Goal: Book appointment/travel/reservation

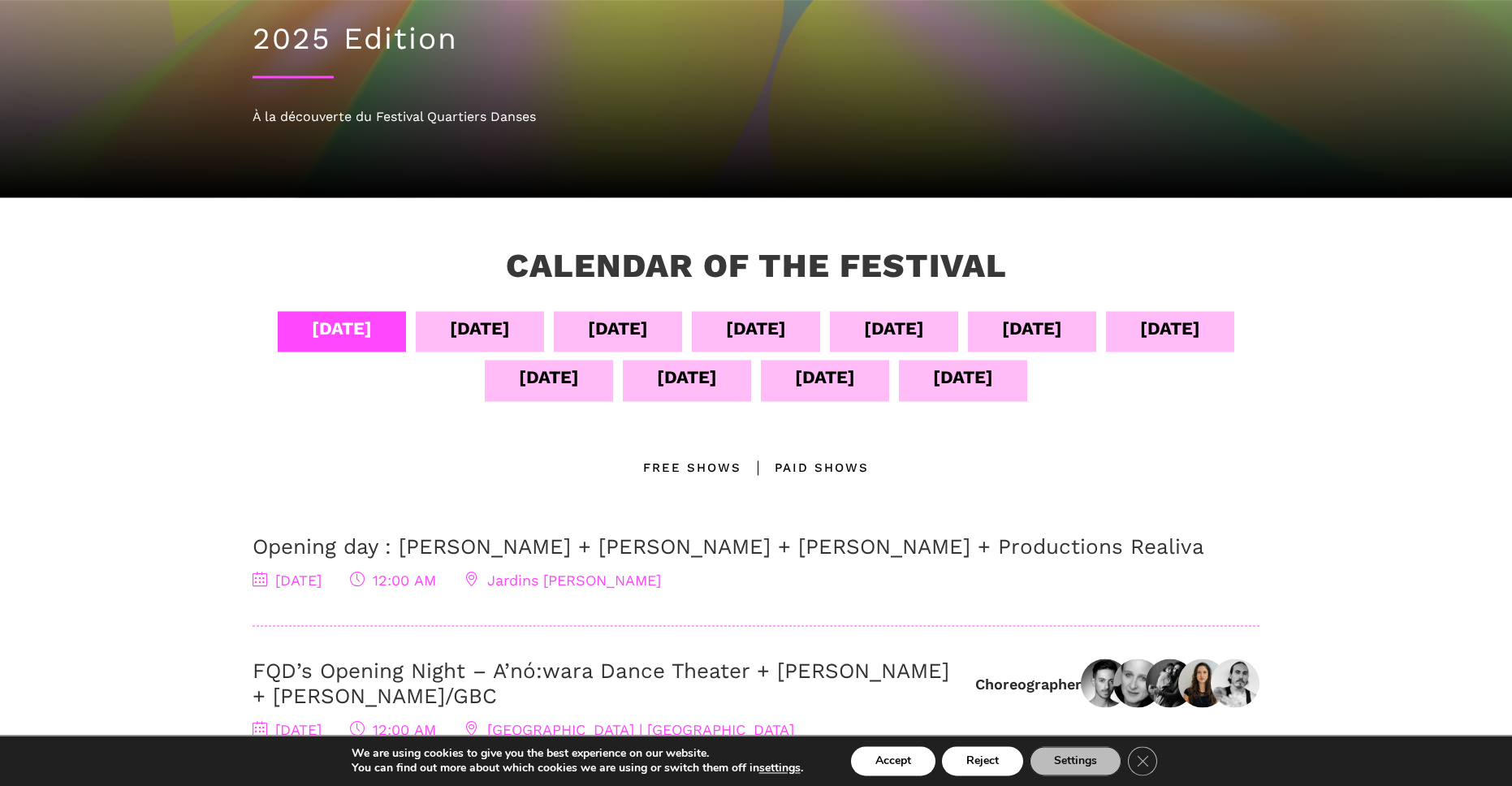
scroll to position [164, 0]
click at [786, 333] on div "[DATE]" at bounding box center [756, 328] width 60 height 28
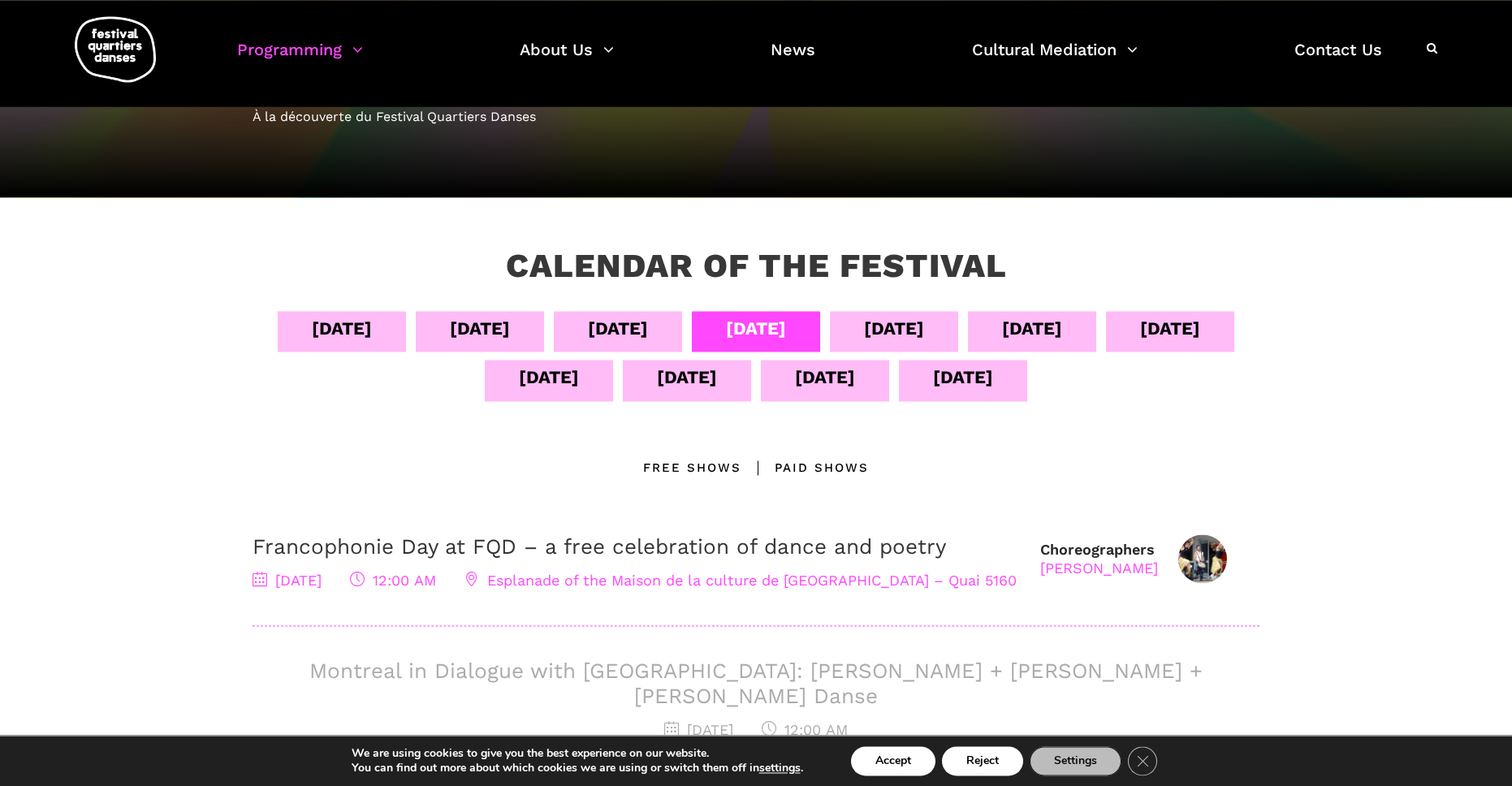
click at [1063, 333] on div "[DATE]" at bounding box center [1032, 328] width 60 height 28
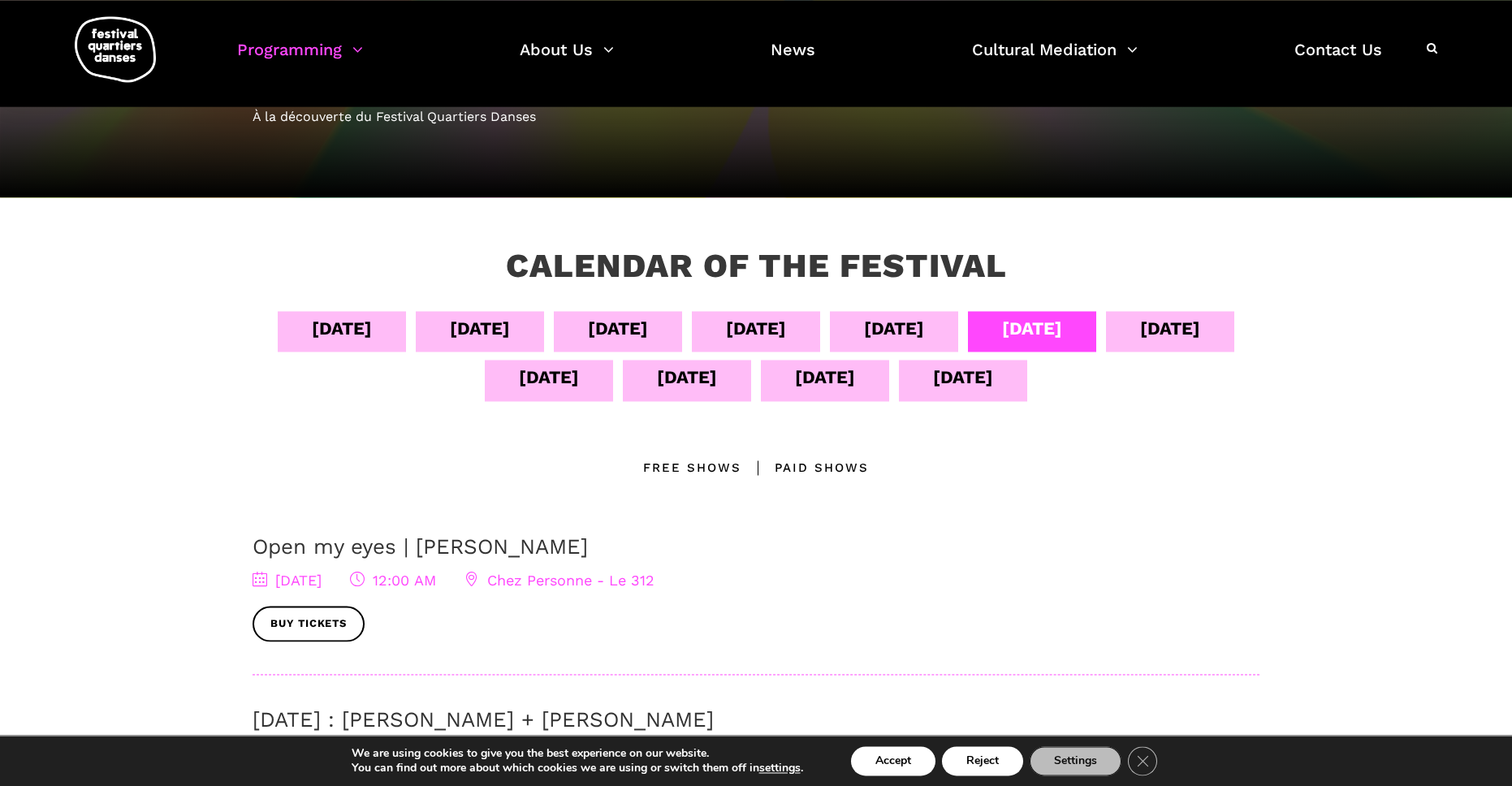
click at [579, 381] on div "[DATE]" at bounding box center [549, 377] width 60 height 28
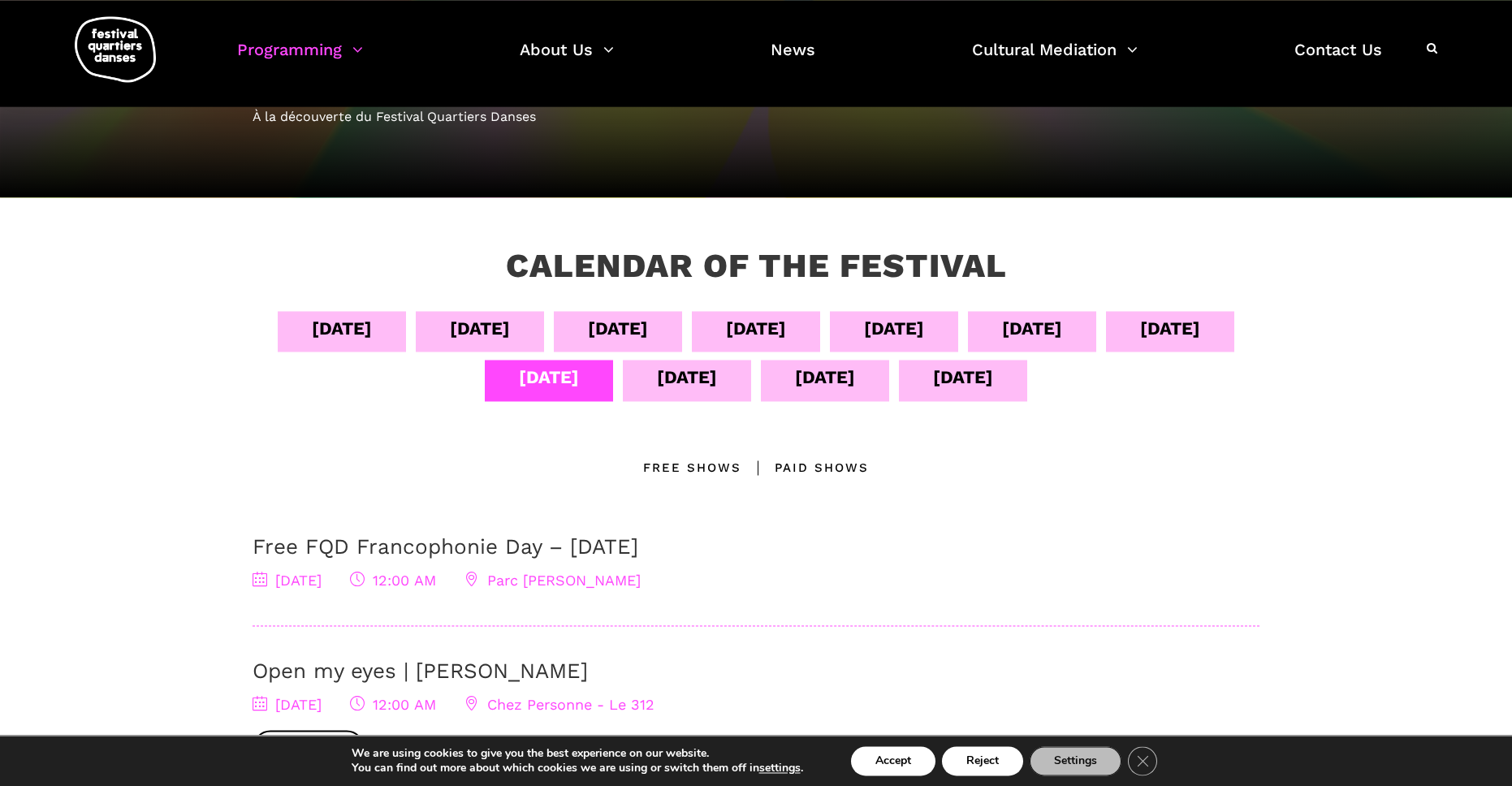
click at [510, 328] on div "[DATE]" at bounding box center [480, 328] width 60 height 28
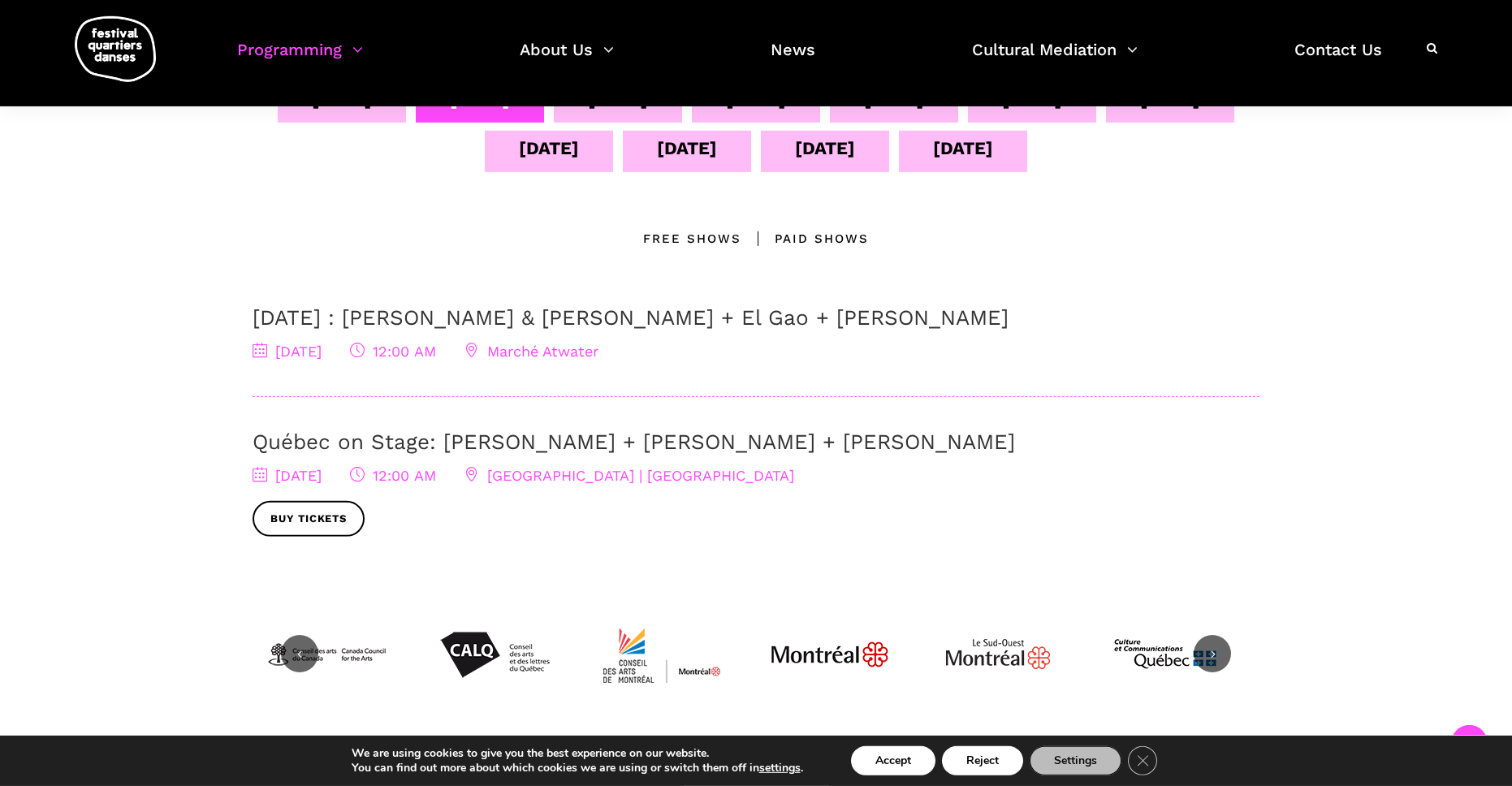
scroll to position [396, 0]
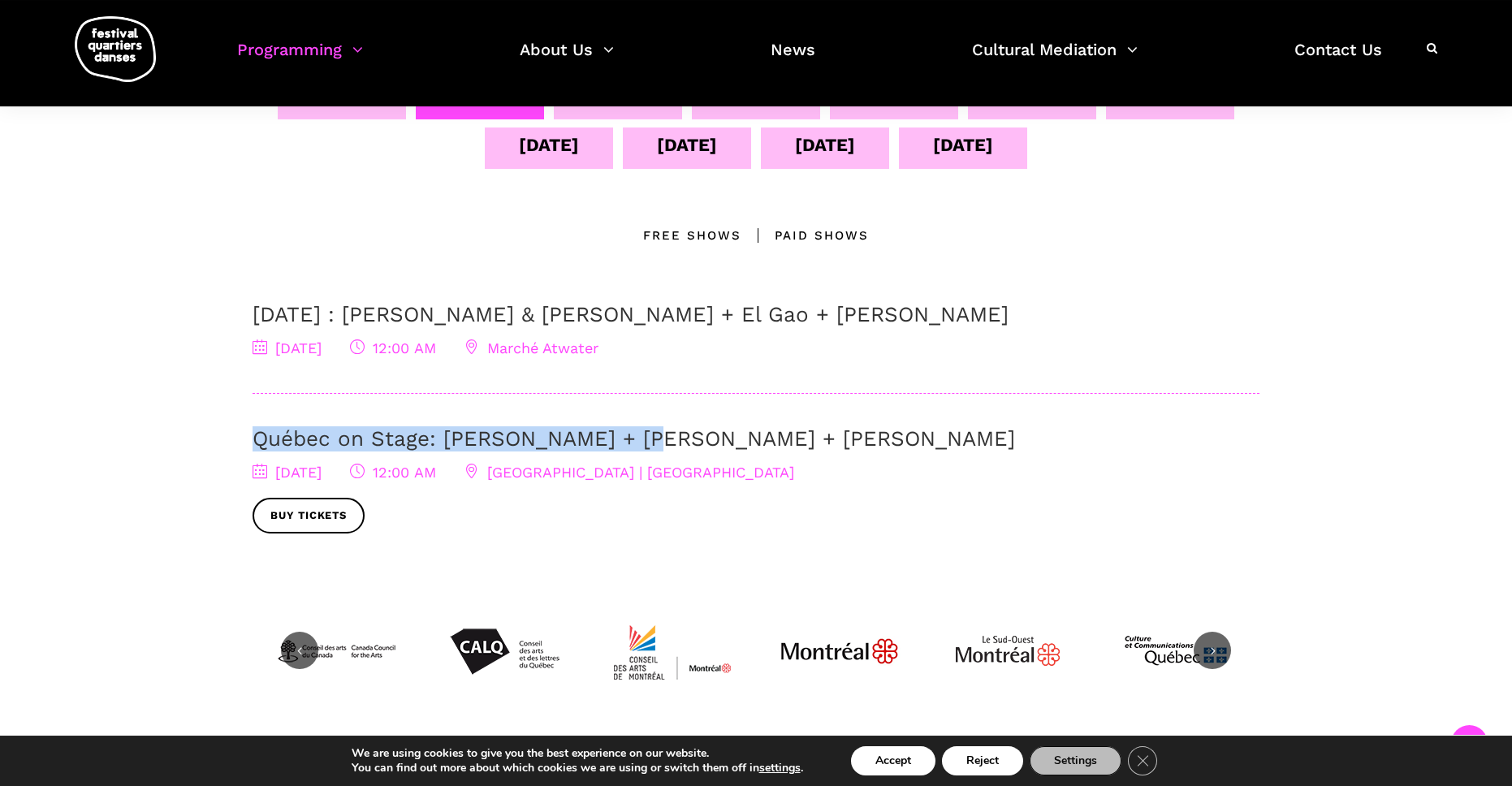
drag, startPoint x: 239, startPoint y: 444, endPoint x: 639, endPoint y: 430, distance: 400.2
click at [639, 430] on div "[DATE] Sept [DATE] Sept [DATE] Sept [DATE] Sept [DATE] Sept [DATE] All Location…" at bounding box center [756, 334] width 1040 height 512
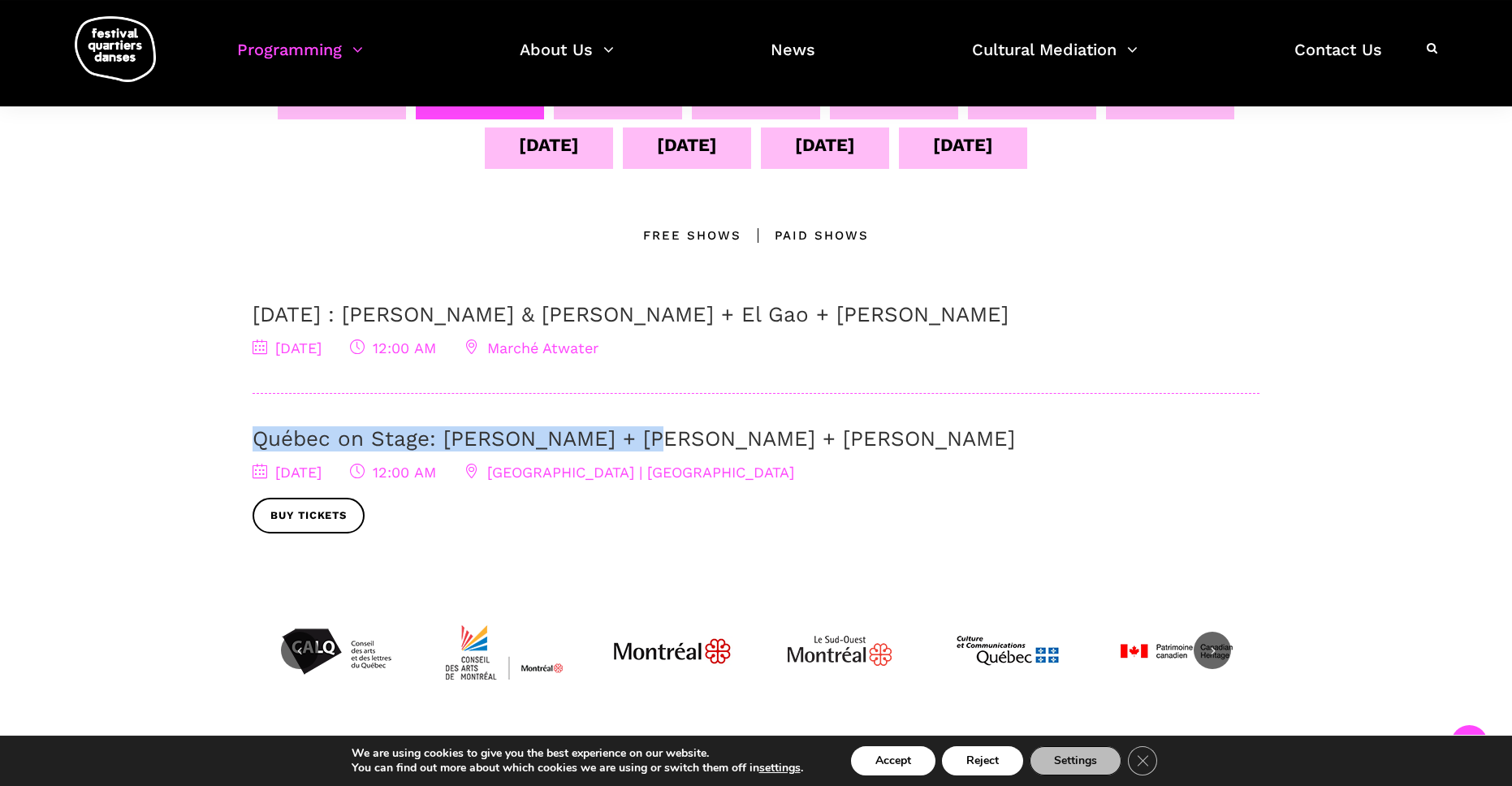
copy link "Québec on Stage: [PERSON_NAME] + [PERSON_NAME] + [PERSON_NAME]"
click at [406, 113] on div "[DATE]" at bounding box center [341, 99] width 129 height 41
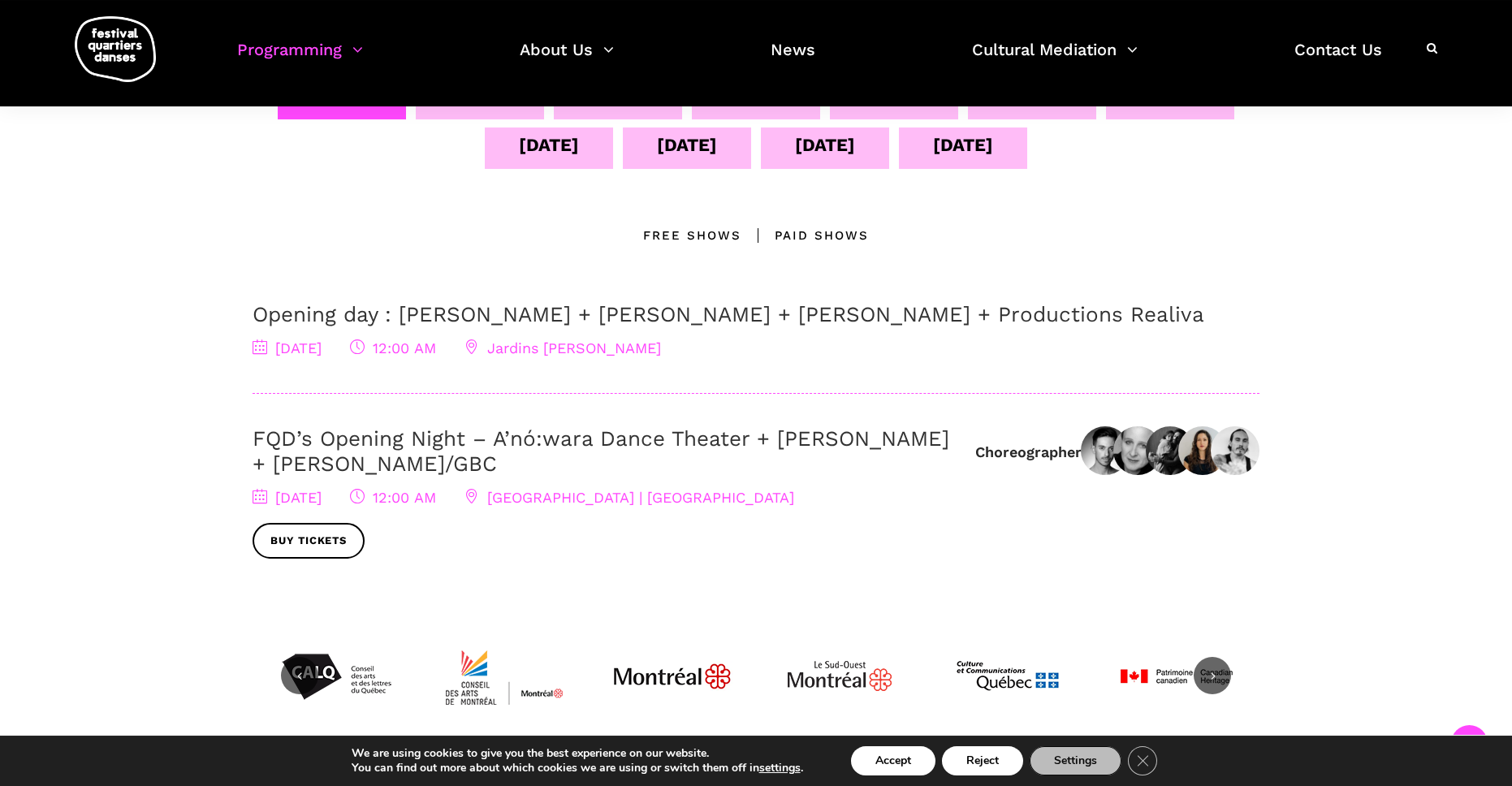
click at [527, 114] on div "[DATE]" at bounding box center [480, 99] width 129 height 41
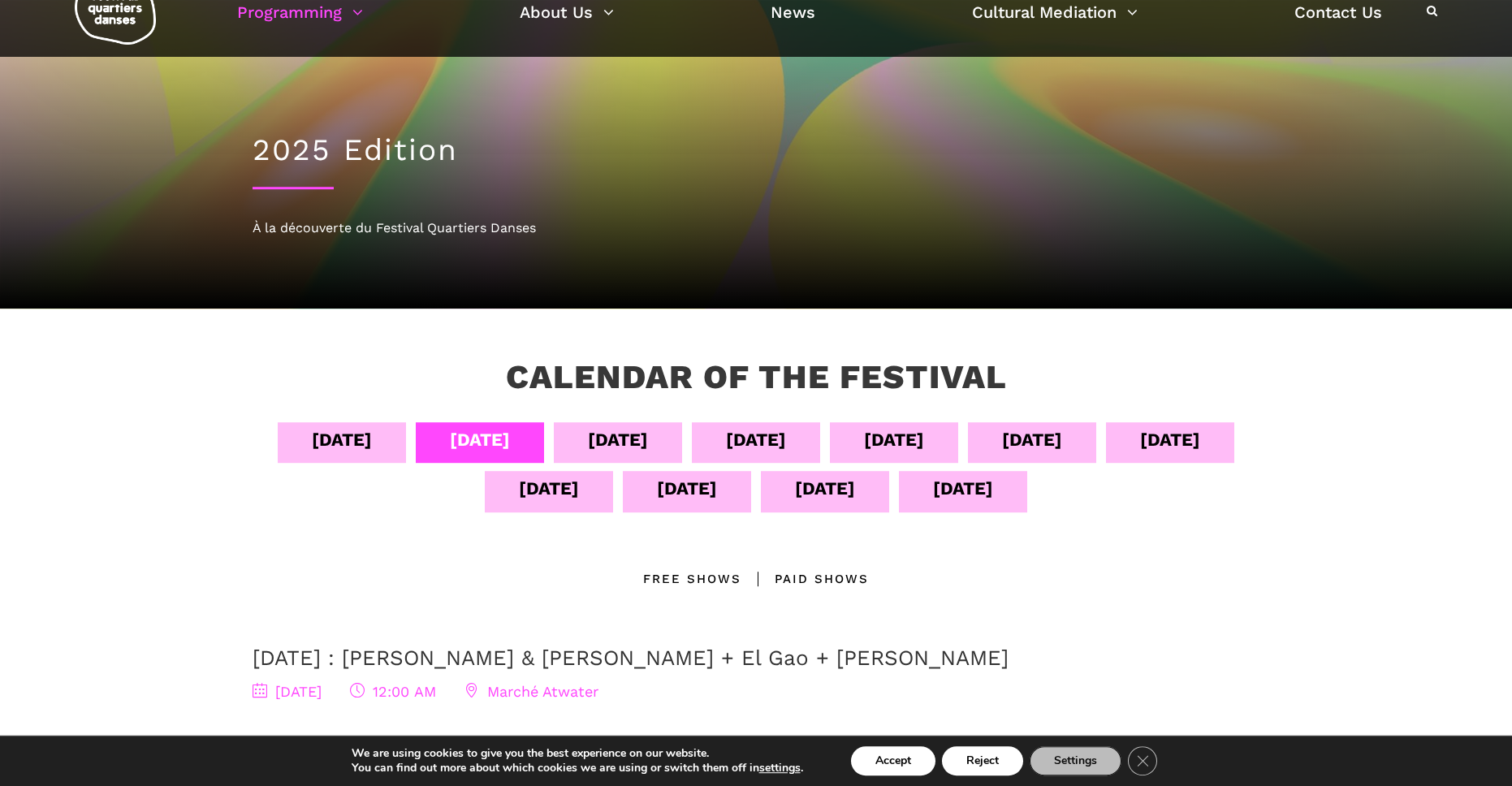
scroll to position [0, 0]
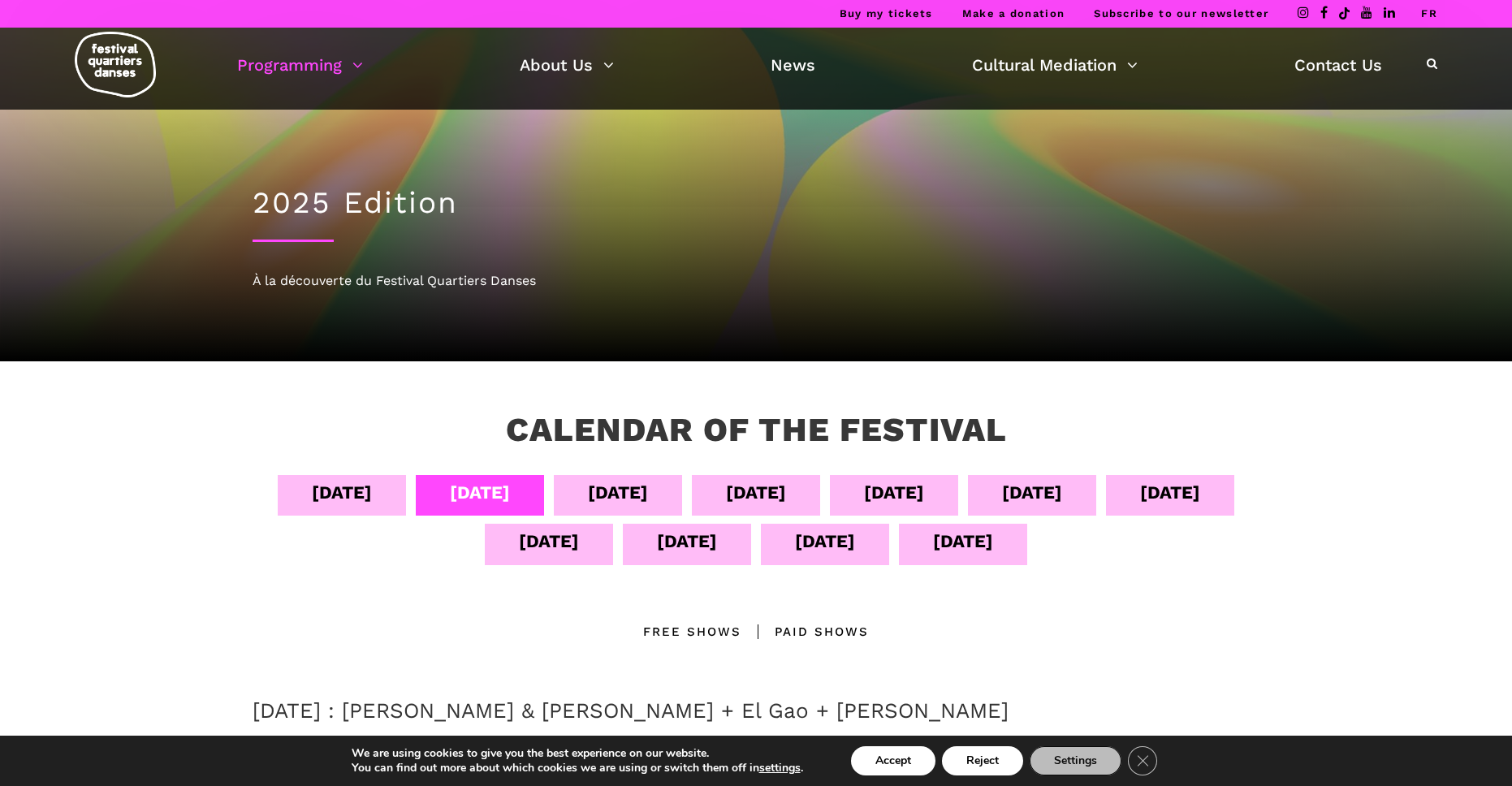
click at [1426, 14] on link "FR" at bounding box center [1429, 13] width 16 height 12
